Goal: Task Accomplishment & Management: Use online tool/utility

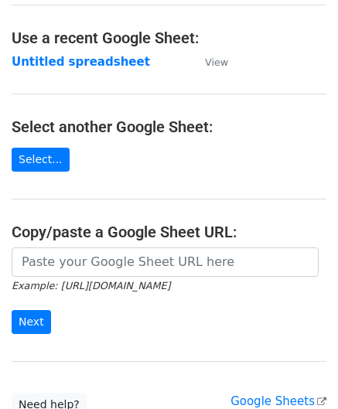
scroll to position [77, 0]
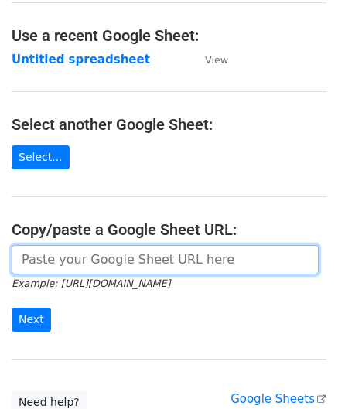
click at [72, 262] on input "url" at bounding box center [165, 259] width 307 height 29
paste input "https://docs.google.com/spreadsheets/d/1wMDaPvUl-RQ6IZVbMUzyoi-m8XPLoghWeF9oVOi…"
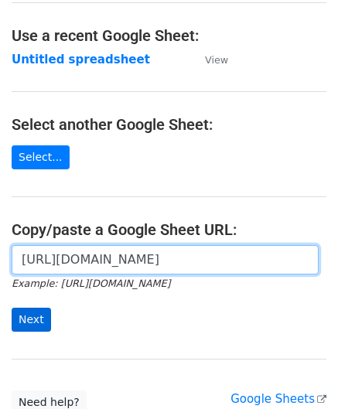
type input "https://docs.google.com/spreadsheets/d/1wMDaPvUl-RQ6IZVbMUzyoi-m8XPLoghWeF9oVOi…"
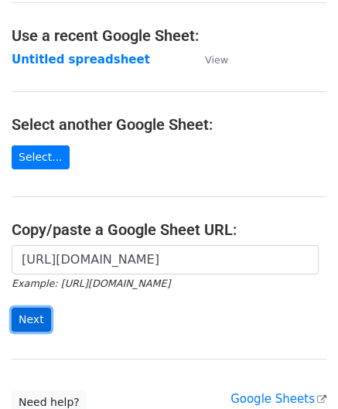
click at [33, 316] on input "Next" at bounding box center [31, 320] width 39 height 24
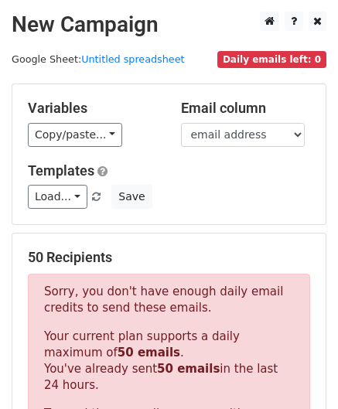
scroll to position [522, 0]
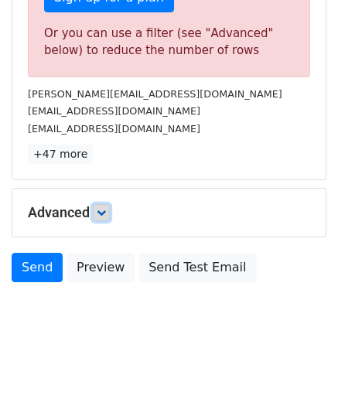
click at [105, 211] on icon at bounding box center [101, 212] width 9 height 9
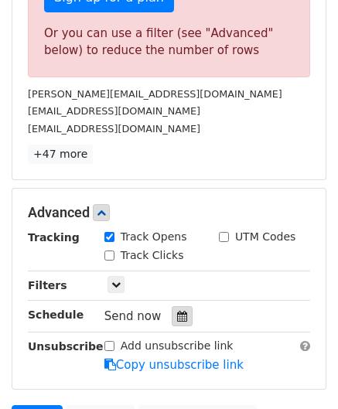
click at [177, 313] on icon at bounding box center [182, 316] width 10 height 11
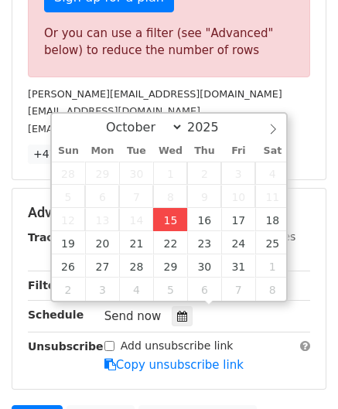
type input "[DATE] 12:00"
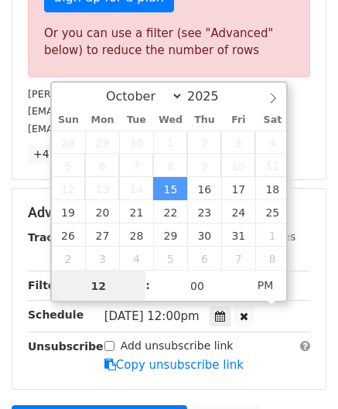
paste input "6"
type input "6"
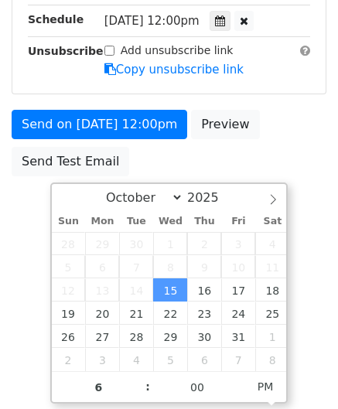
type input "[DATE] 18:00"
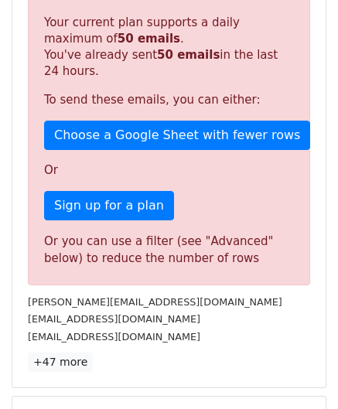
scroll to position [709, 0]
